Goal: Task Accomplishment & Management: Manage account settings

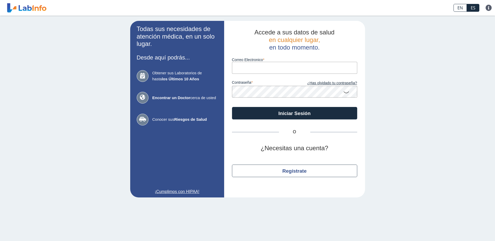
drag, startPoint x: 0, startPoint y: 0, endPoint x: 262, endPoint y: 70, distance: 271.3
click at [262, 70] on input "Correo Electronico" at bounding box center [294, 68] width 125 height 12
type input "[EMAIL_ADDRESS][DOMAIN_NAME]"
click at [232, 107] on button "Iniciar Sesión" at bounding box center [294, 113] width 125 height 13
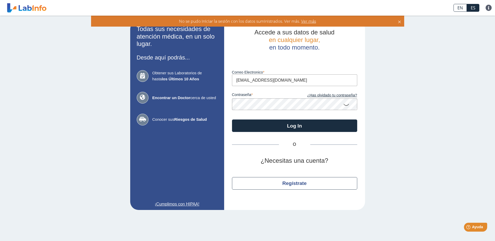
click at [220, 103] on app-login "Todas sus necesidades de atención médica, en un solo lugar. Desde aquí podrás..…" at bounding box center [247, 115] width 235 height 189
click at [1, 200] on div "Todas sus necesidades de atención médica, en un solo lugar. Desde aquí podrás..…" at bounding box center [247, 115] width 495 height 199
click at [15, 212] on div "Todas sus necesidades de atención médica, en un solo lugar. Desde aquí podrás..…" at bounding box center [247, 115] width 495 height 199
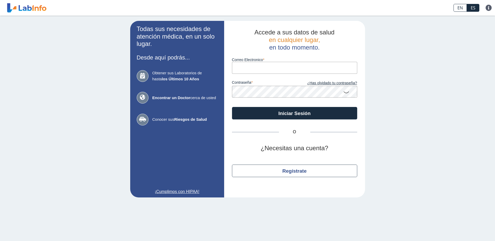
drag, startPoint x: 271, startPoint y: 66, endPoint x: 281, endPoint y: 56, distance: 14.8
click at [271, 66] on input "Correo Electronico" at bounding box center [294, 68] width 125 height 12
type input "[EMAIL_ADDRESS][DOMAIN_NAME]"
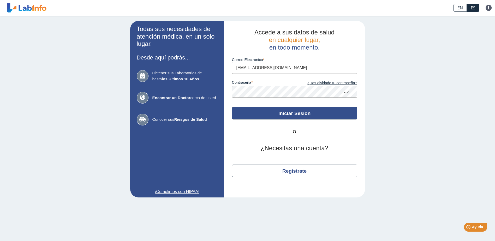
click at [305, 111] on button "Iniciar Sesión" at bounding box center [294, 113] width 125 height 13
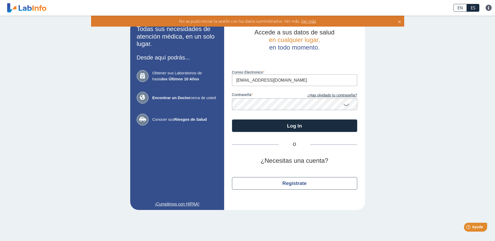
click at [348, 104] on icon at bounding box center [346, 104] width 6 height 10
click at [219, 108] on app-login "Todas sus necesidades de atención médica, en un solo lugar. Desde aquí podrás..…" at bounding box center [247, 115] width 235 height 189
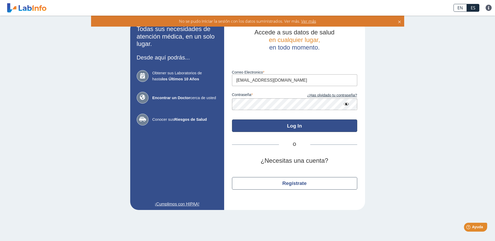
click at [304, 128] on button "Log In" at bounding box center [294, 125] width 125 height 13
click at [296, 126] on button "Log In" at bounding box center [294, 125] width 125 height 13
click at [295, 128] on button "Log In" at bounding box center [294, 125] width 125 height 13
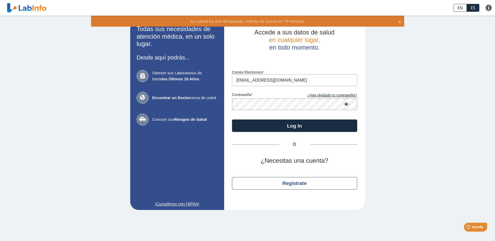
click at [399, 22] on icon at bounding box center [399, 21] width 4 height 6
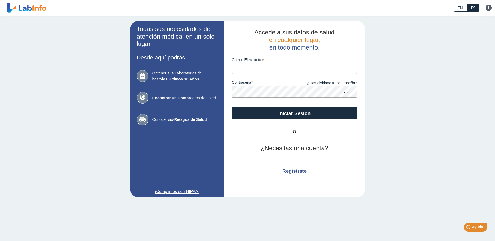
click at [279, 72] on input "Correo Electronico" at bounding box center [294, 68] width 125 height 12
type input "[EMAIL_ADDRESS][DOMAIN_NAME]"
click at [276, 120] on div "O ¿Necesitas una cuenta? Regístrate" at bounding box center [294, 154] width 125 height 70
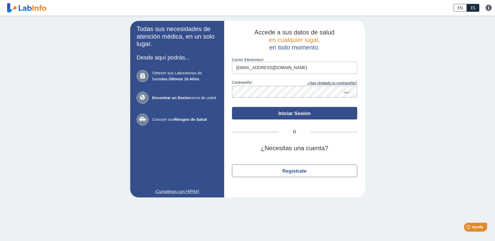
click at [276, 117] on button "Iniciar Sesión" at bounding box center [294, 113] width 125 height 13
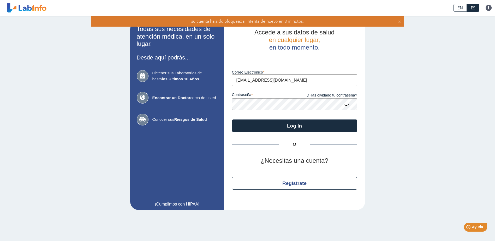
click at [225, 102] on div "Accede a sus datos de salud en cualquier lugar, en todo momento. Luego de vario…" at bounding box center [294, 115] width 141 height 189
click at [346, 105] on icon at bounding box center [346, 104] width 6 height 10
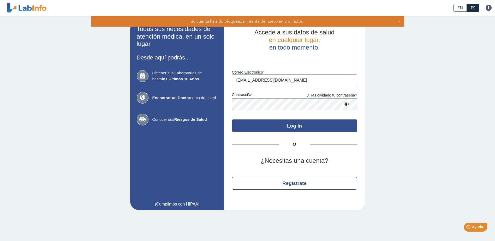
click at [332, 128] on button "Log In" at bounding box center [294, 125] width 125 height 13
click at [294, 126] on button "Log In" at bounding box center [294, 125] width 125 height 13
